Goal: Submit feedback/report problem: Submit feedback/report problem

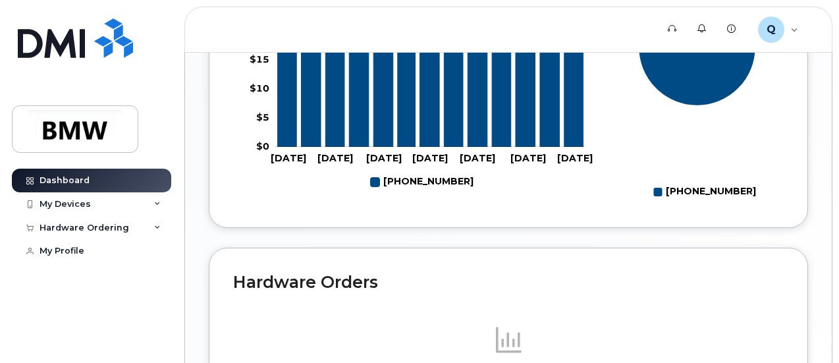
scroll to position [830, 0]
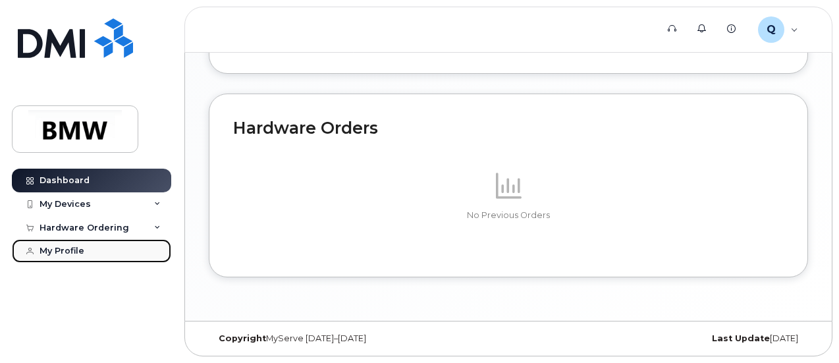
click at [75, 253] on div "My Profile" at bounding box center [61, 251] width 45 height 11
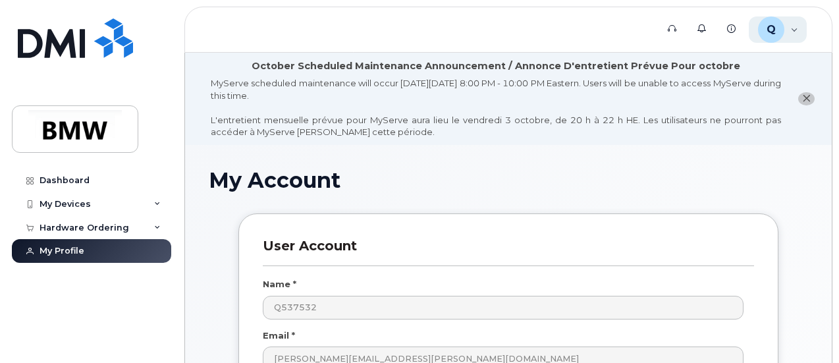
click at [791, 30] on div "Q Q537532 Employee" at bounding box center [777, 29] width 59 height 26
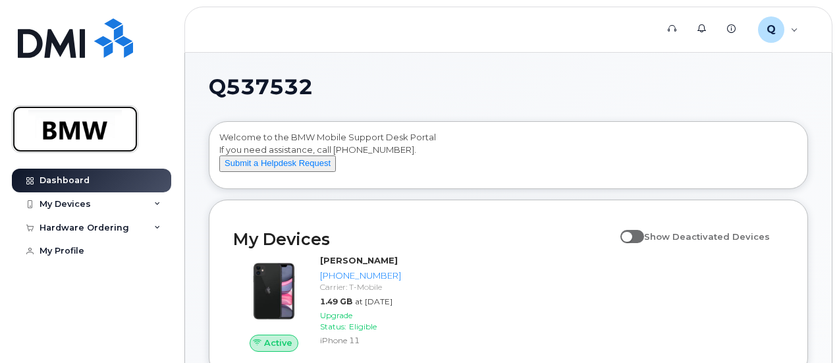
click at [91, 127] on img at bounding box center [74, 129] width 101 height 38
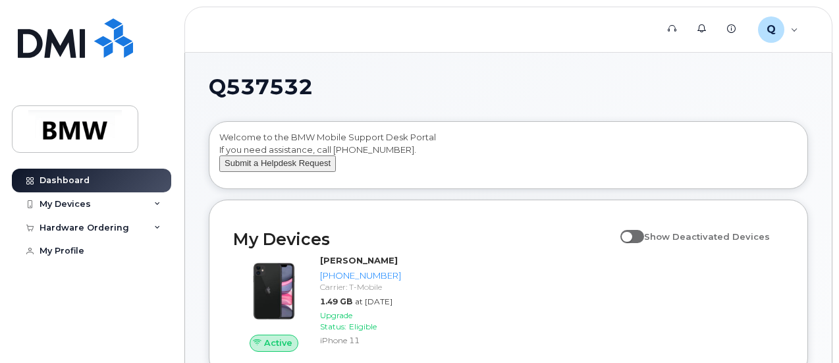
click at [255, 172] on button "Submit a Helpdesk Request" at bounding box center [277, 163] width 117 height 16
